Goal: Task Accomplishment & Management: Manage account settings

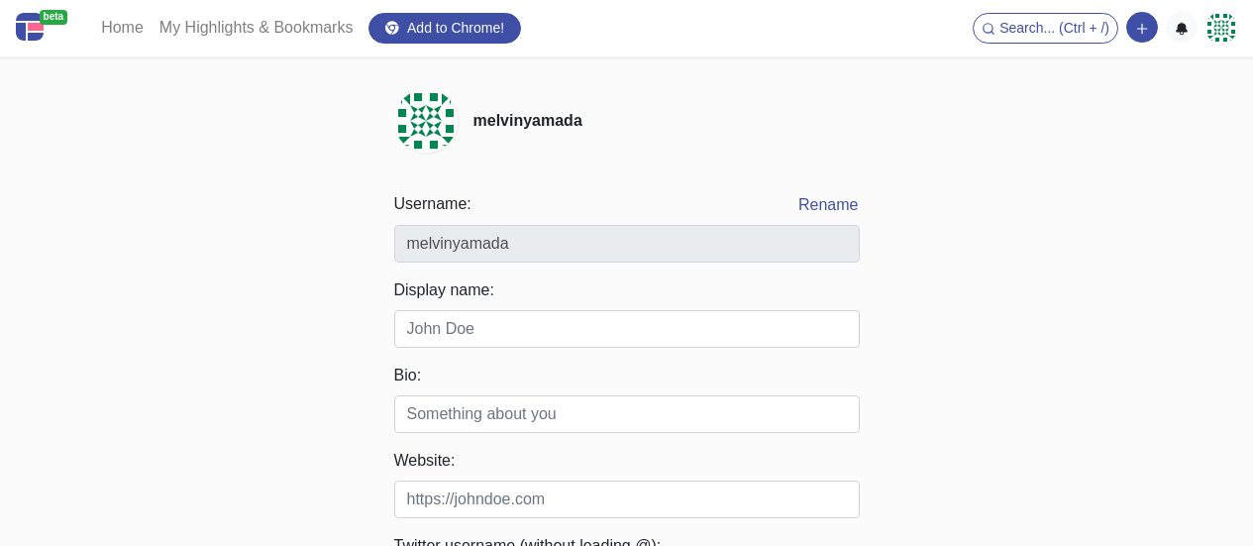
scroll to position [198, 0]
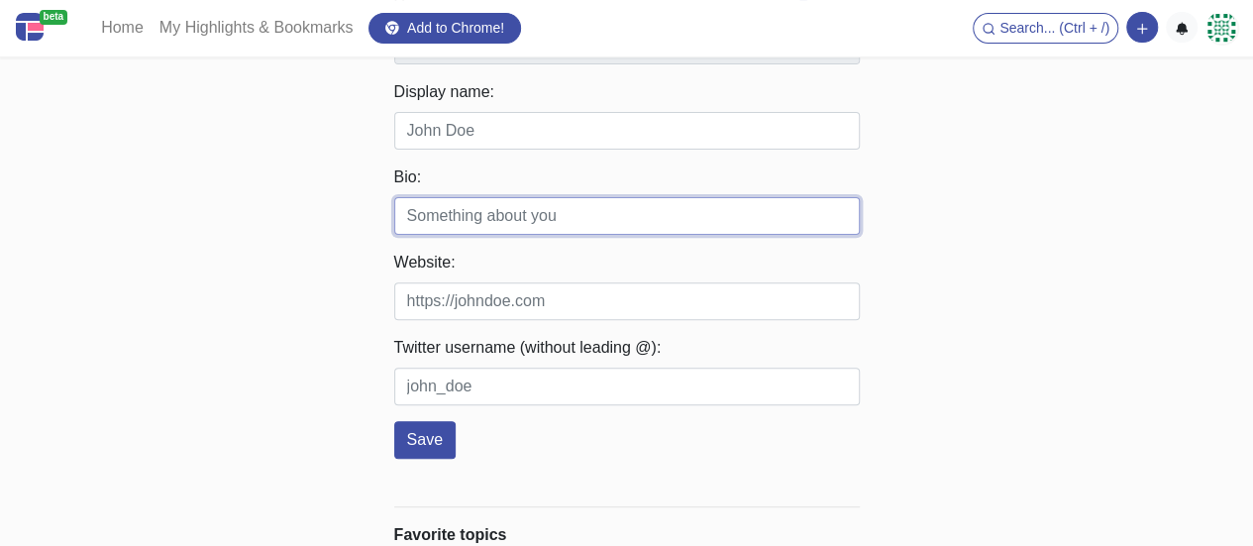
click at [507, 215] on input "Bio:" at bounding box center [627, 216] width 466 height 38
click at [464, 209] on input "Bio:" at bounding box center [627, 216] width 466 height 38
paste input "Explore discreet VIP call girls and escort hire at [GEOGRAPHIC_DATA]. Learn how…"
type input "Explore discreet VIP call girls and escort hire at [GEOGRAPHIC_DATA]. Learn how…"
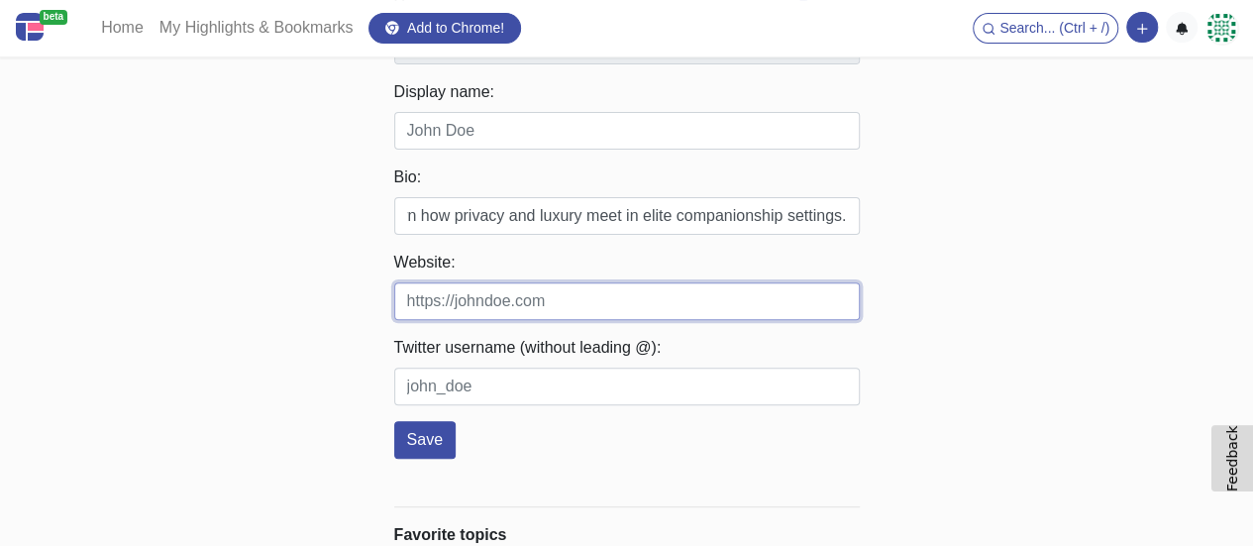
click at [586, 312] on input "Website:" at bounding box center [627, 301] width 466 height 38
click at [529, 316] on input "Website:" at bounding box center [627, 301] width 466 height 38
paste input "[URL][DOMAIN_NAME]"
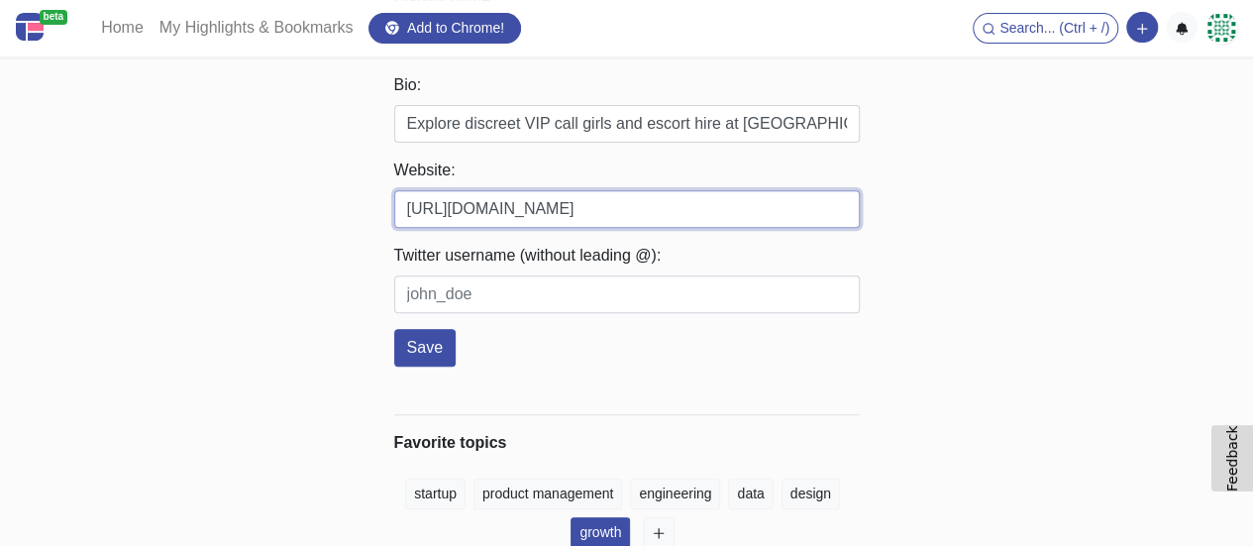
scroll to position [353, 0]
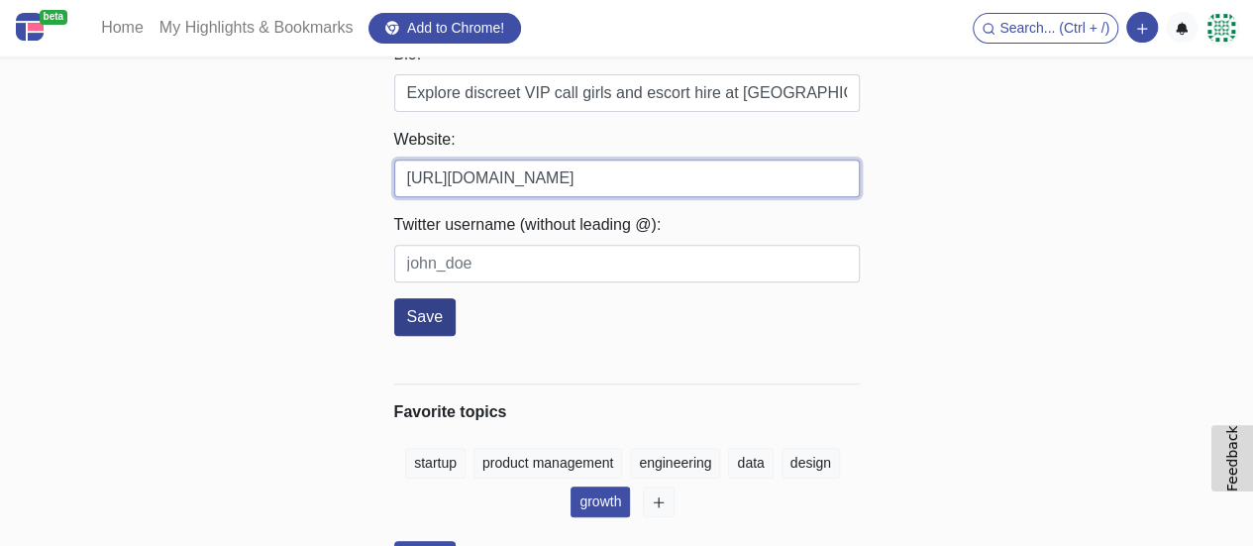
type input "[URL][DOMAIN_NAME]"
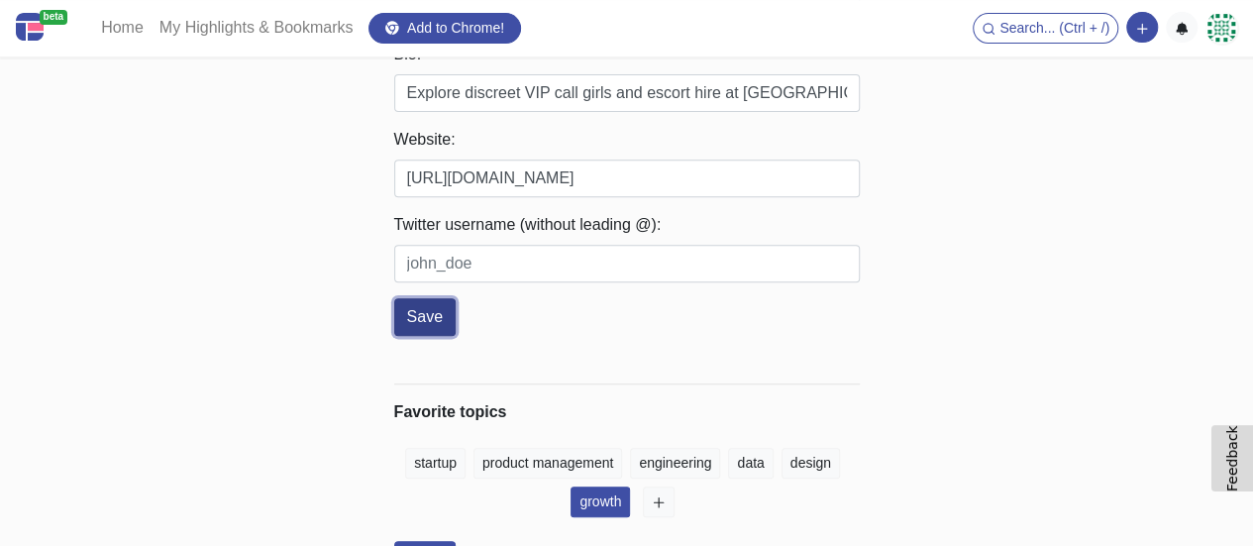
click at [444, 336] on button "Save" at bounding box center [424, 317] width 61 height 38
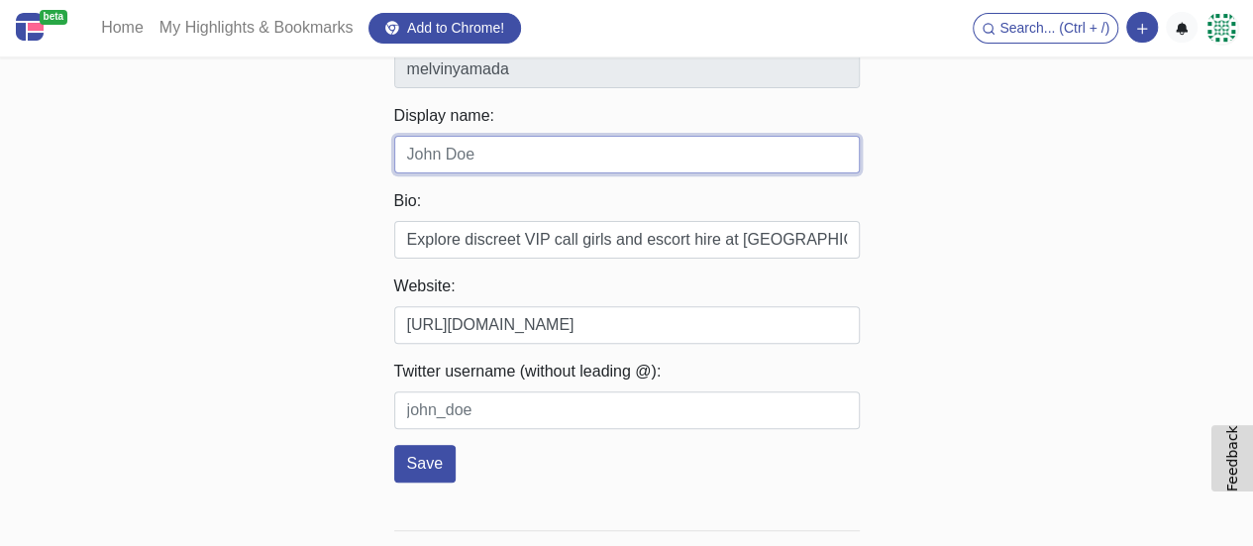
scroll to position [55, 0]
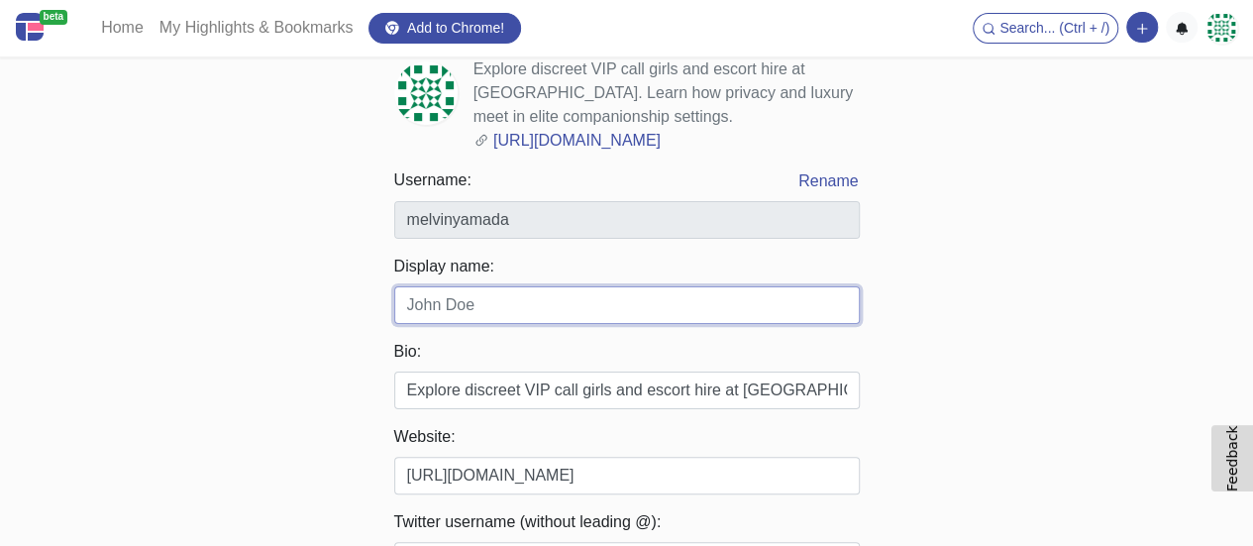
click at [475, 324] on input "Display name:" at bounding box center [627, 305] width 466 height 38
click at [472, 324] on input "Display name:" at bounding box center [627, 305] width 466 height 38
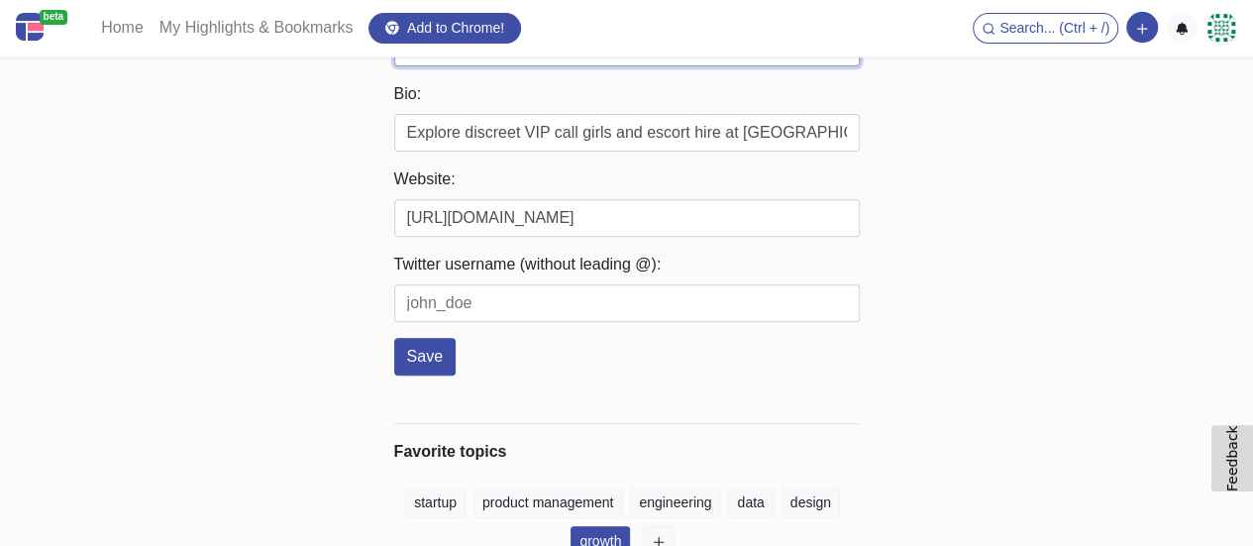
scroll to position [452, 0]
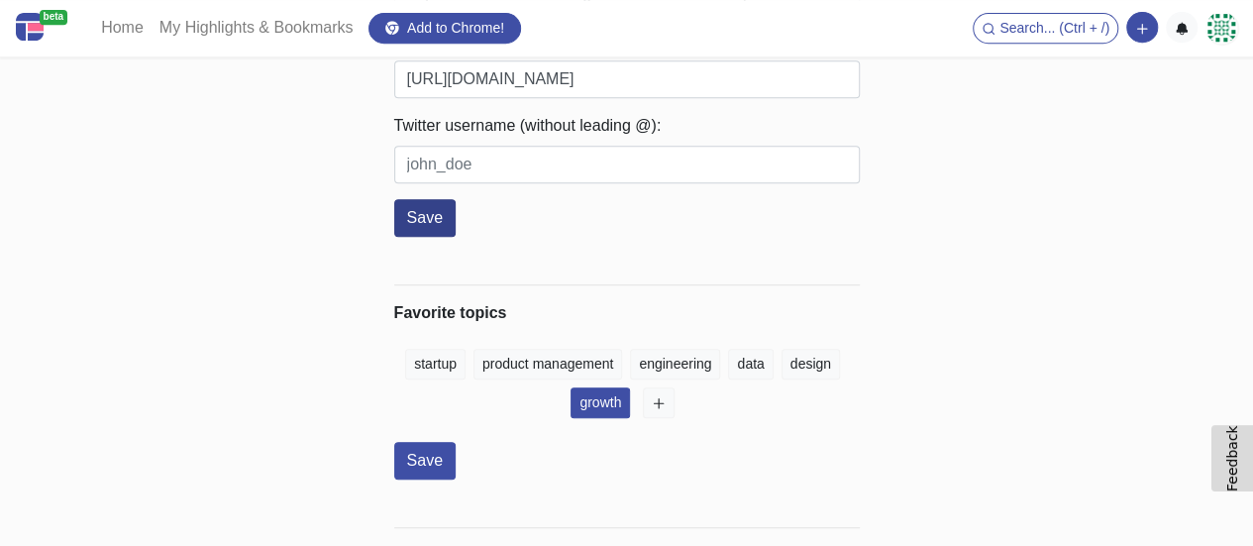
type input "[PERSON_NAME]"
click at [423, 237] on button "Save" at bounding box center [424, 218] width 61 height 38
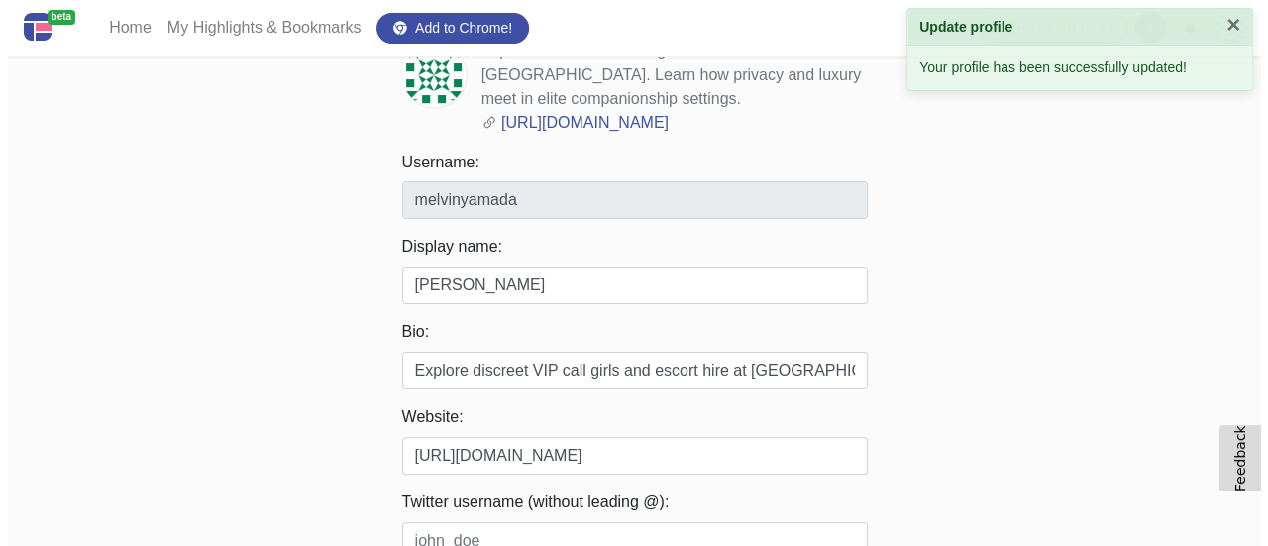
scroll to position [0, 0]
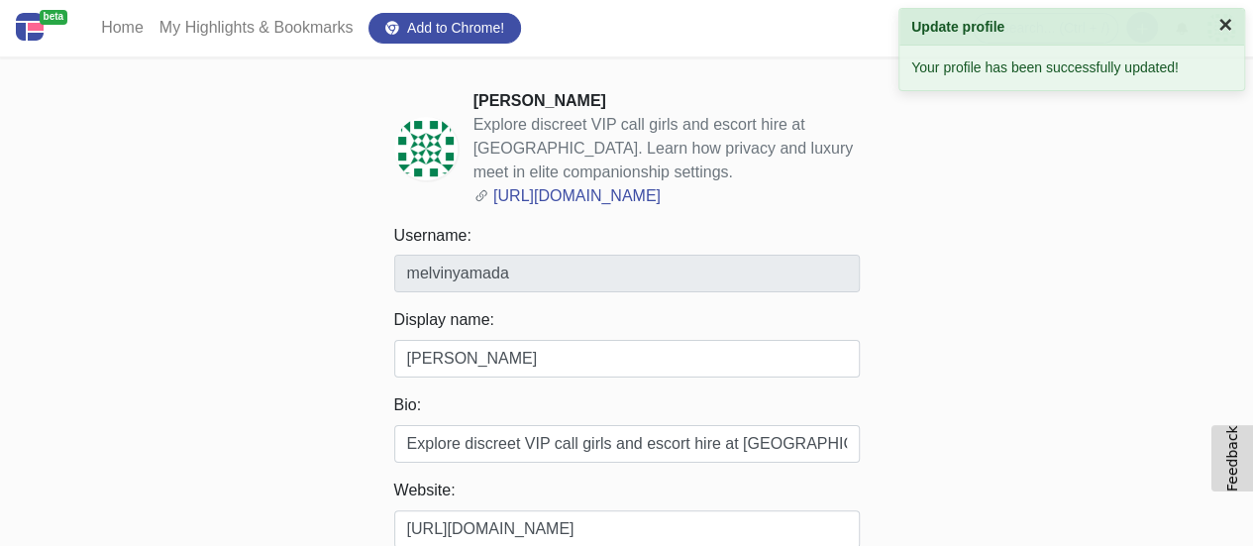
click at [1227, 33] on button "×" at bounding box center [1225, 25] width 14 height 24
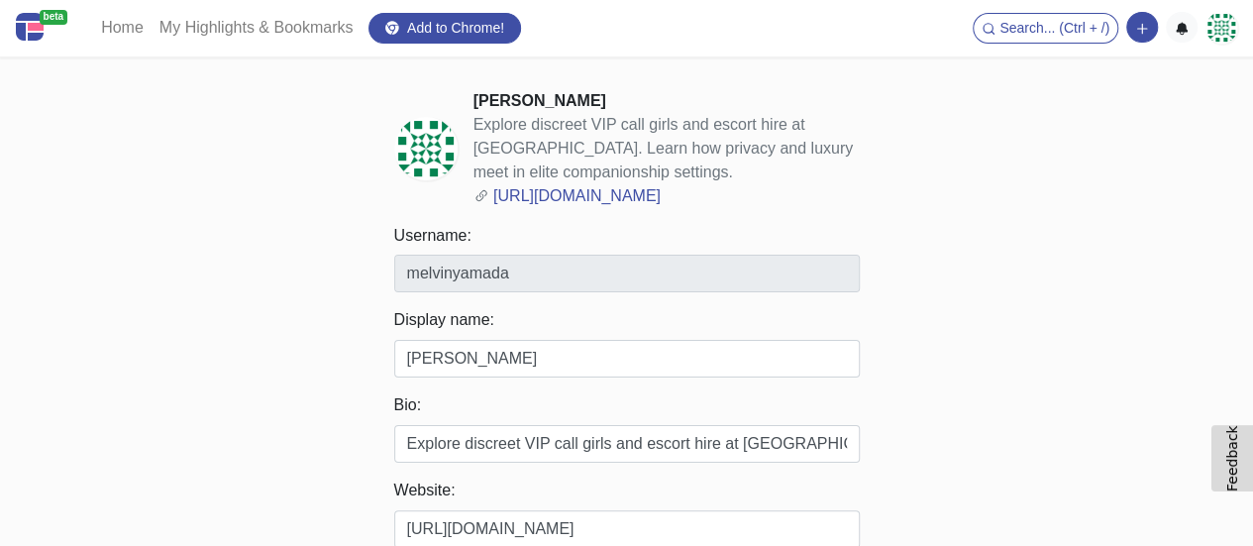
click at [1214, 25] on img at bounding box center [1222, 28] width 32 height 32
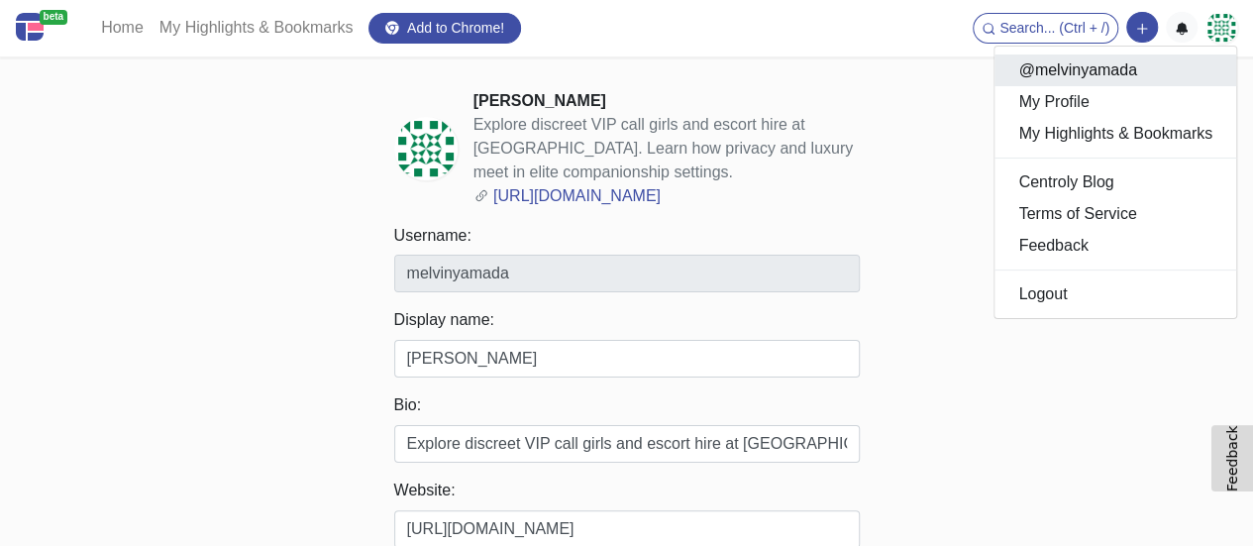
click at [1081, 69] on link "@melvinyamada" at bounding box center [1116, 70] width 242 height 32
